Goal: Task Accomplishment & Management: Use online tool/utility

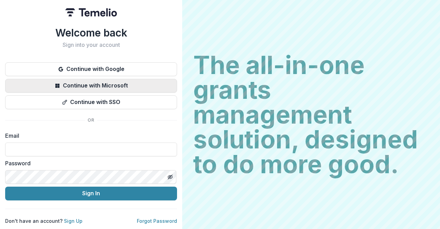
click at [153, 84] on button "Continue with Microsoft" at bounding box center [91, 86] width 172 height 14
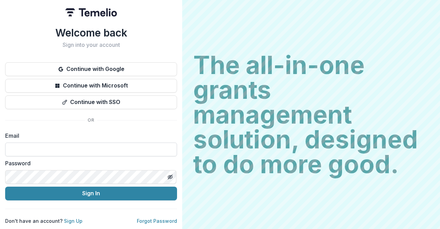
click at [101, 149] on input at bounding box center [91, 149] width 172 height 14
type input "**********"
click at [5, 186] on button "Sign In" at bounding box center [91, 193] width 172 height 14
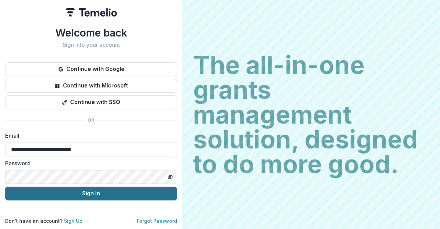
click at [108, 186] on button "Sign In" at bounding box center [91, 193] width 172 height 14
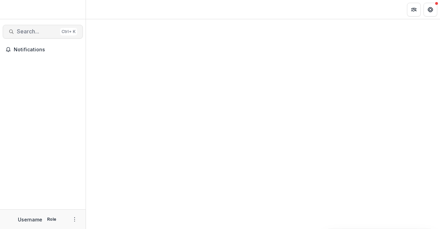
click at [42, 33] on span "Search..." at bounding box center [37, 31] width 41 height 7
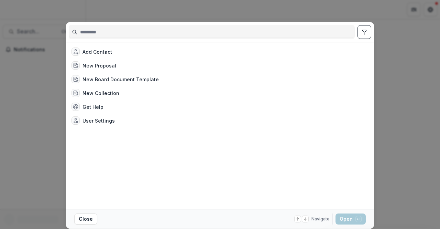
click at [148, 34] on input at bounding box center [211, 31] width 285 height 11
click at [399, 64] on div "Add Contact New Proposal New Board Document Template New Collection Get Help Us…" at bounding box center [220, 114] width 440 height 229
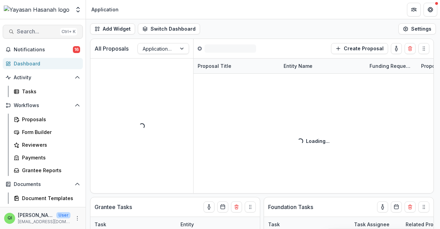
click at [60, 30] on div "Ctrl + K" at bounding box center [68, 32] width 17 height 8
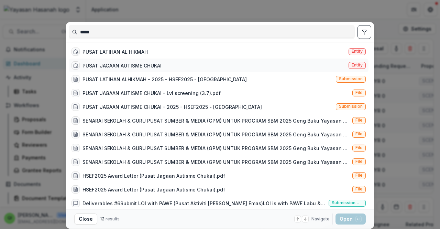
type input "*****"
click at [151, 60] on div "PUSAT JAGAAN AUTISME CHUKAI Entity" at bounding box center [219, 65] width 300 height 14
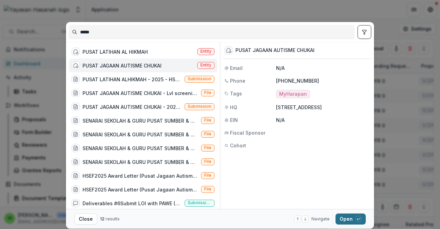
click at [348, 217] on button "Open with enter key" at bounding box center [350, 218] width 30 height 11
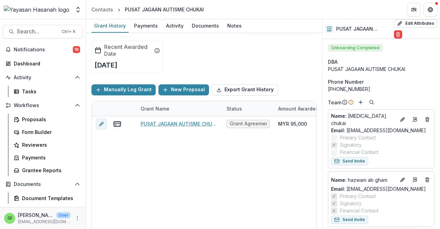
scroll to position [59, 0]
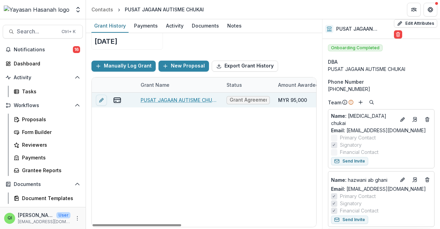
click at [203, 94] on div "PUSAT JAGAAN AUTISME CHUKAI - 2025 - HSEF2025 - MyHarapan" at bounding box center [180, 99] width 78 height 15
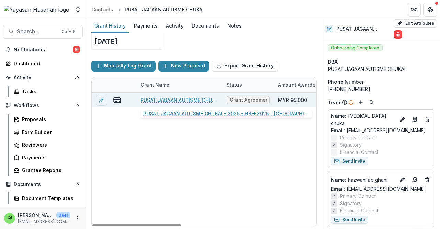
click at [203, 99] on link "PUSAT JAGAAN AUTISME CHUKAI - 2025 - HSEF2025 - MyHarapan" at bounding box center [180, 99] width 78 height 7
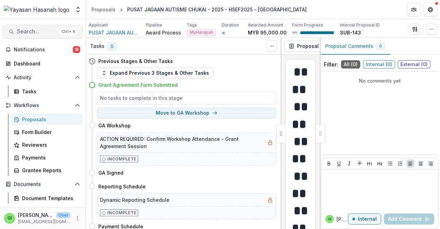
click at [49, 28] on span "Search..." at bounding box center [37, 31] width 41 height 7
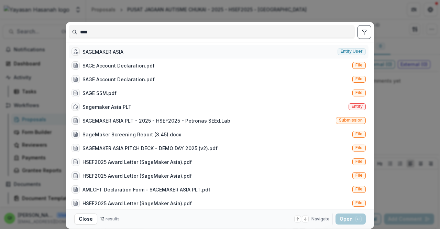
type input "****"
click at [112, 48] on div "SAGEMAKER ASIA" at bounding box center [102, 51] width 41 height 7
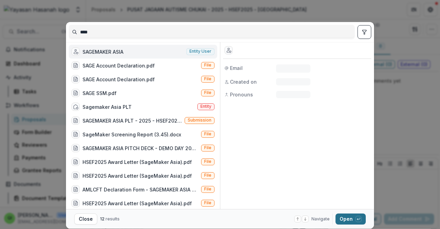
click at [356, 218] on icon "button" at bounding box center [358, 219] width 4 height 4
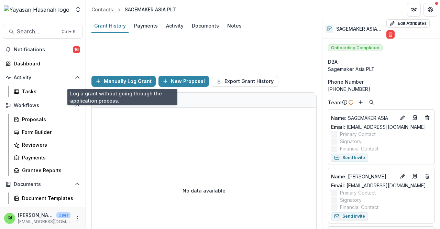
scroll to position [15, 0]
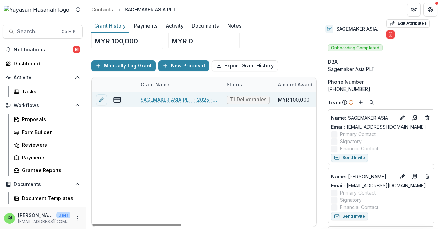
click at [154, 97] on link "SAGEMAKER ASIA PLT - 2025 - HSEF2025 - Petronas SEEd.Lab" at bounding box center [180, 99] width 78 height 7
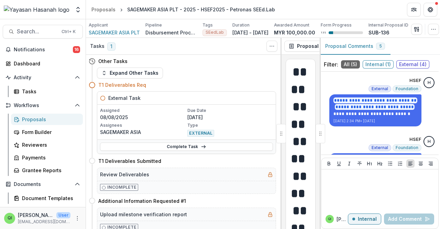
click at [200, 142] on div "Complete Task" at bounding box center [186, 146] width 178 height 14
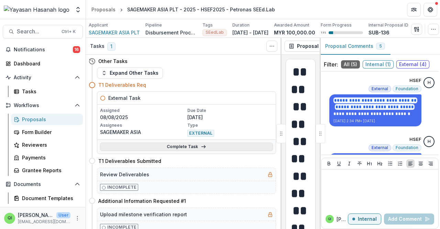
click at [201, 145] on link "Complete Task" at bounding box center [186, 146] width 173 height 8
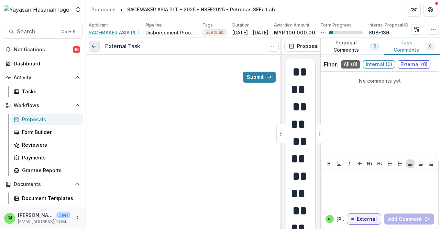
click at [94, 48] on icon at bounding box center [93, 45] width 5 height 5
